Goal: Contribute content

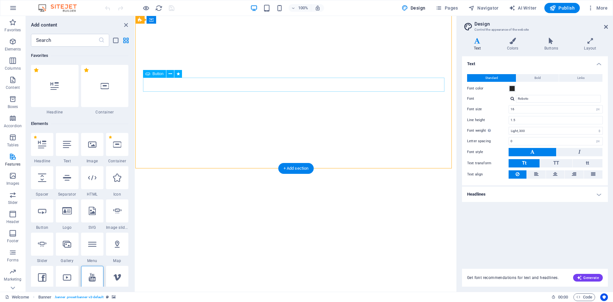
select select "px"
select select "300"
select select "px"
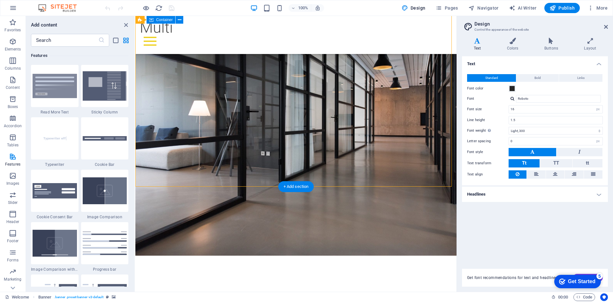
scroll to position [32, 0]
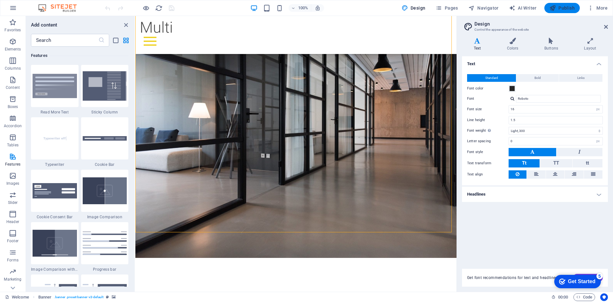
click at [559, 7] on span "Publish" at bounding box center [561, 8] width 25 height 6
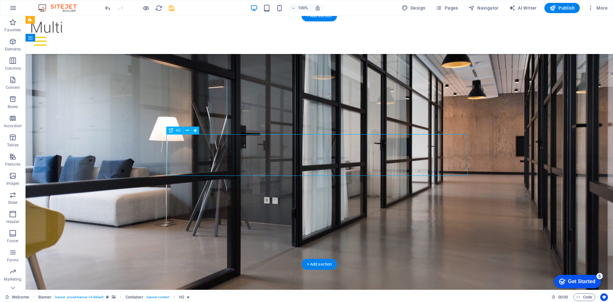
drag, startPoint x: 346, startPoint y: 139, endPoint x: 344, endPoint y: 145, distance: 5.9
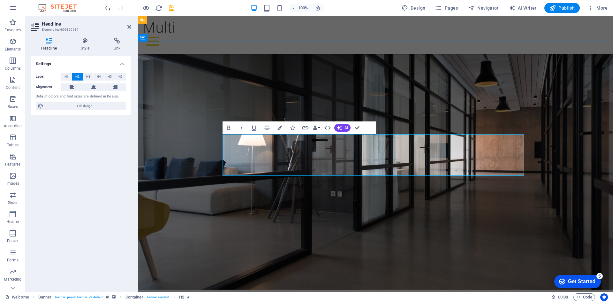
drag, startPoint x: 430, startPoint y: 142, endPoint x: 250, endPoint y: 142, distance: 179.7
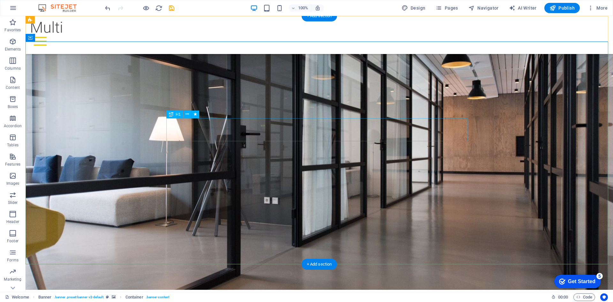
click at [181, 114] on div "H1" at bounding box center [174, 114] width 17 height 8
click at [176, 115] on span "H1" at bounding box center [178, 114] width 5 height 4
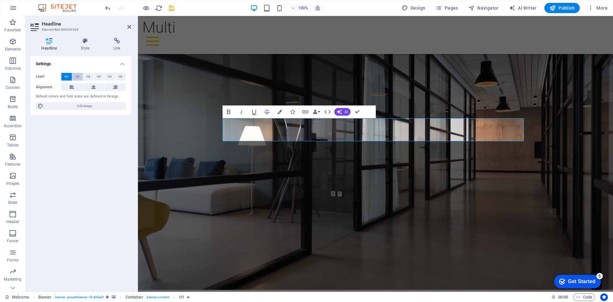
click at [76, 75] on span "H2" at bounding box center [77, 77] width 4 height 8
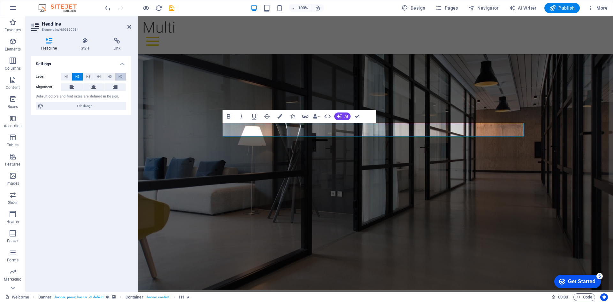
click at [119, 74] on span "H6" at bounding box center [120, 77] width 4 height 8
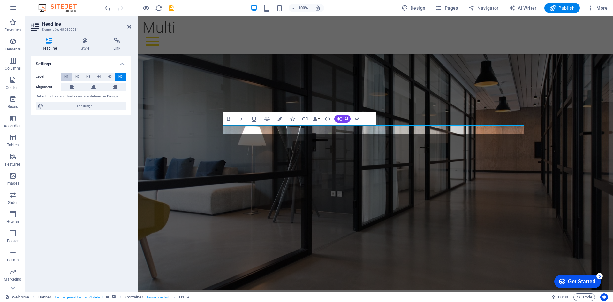
click at [65, 74] on span "H1" at bounding box center [66, 77] width 4 height 8
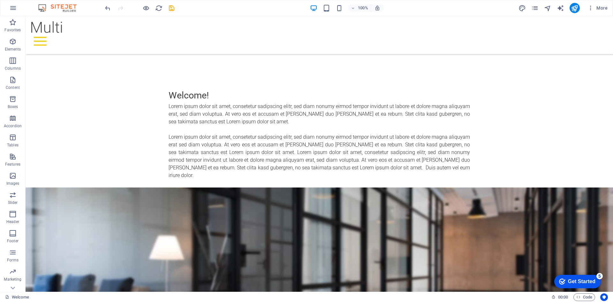
scroll to position [347, 0]
